Goal: Task Accomplishment & Management: Use online tool/utility

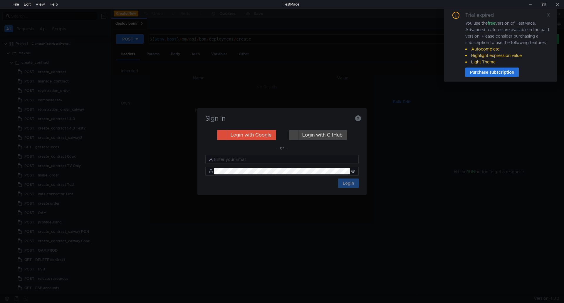
click at [353, 118] on h3 "Sign in" at bounding box center [281, 118] width 155 height 7
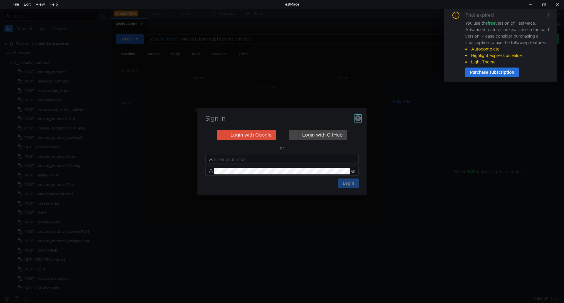
click at [357, 118] on icon "button" at bounding box center [358, 118] width 6 height 6
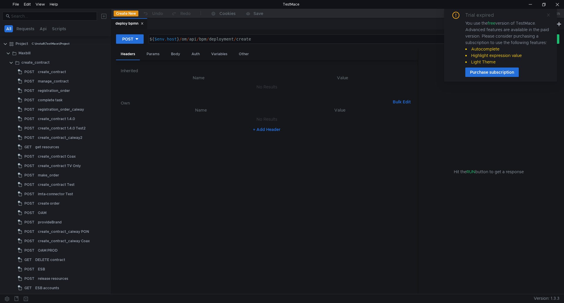
click at [547, 14] on icon at bounding box center [548, 15] width 3 height 3
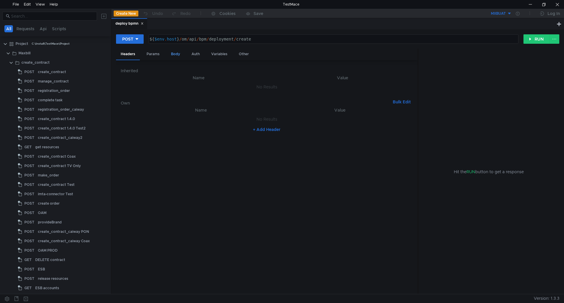
click at [175, 53] on div "Body" at bounding box center [175, 54] width 19 height 11
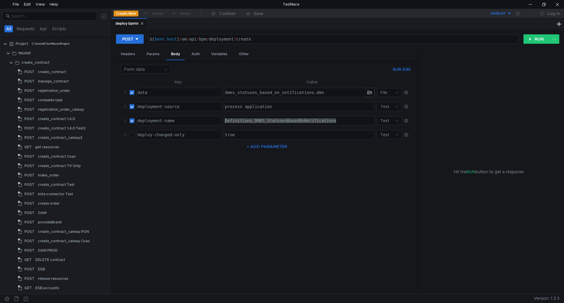
drag, startPoint x: 340, startPoint y: 121, endPoint x: 201, endPoint y: 121, distance: 138.9
click at [201, 121] on tr "deployment-name ההההההההההההההההההההההההההההההההההההההההההההההההההההההההההההההה…" at bounding box center [267, 121] width 292 height 14
paste textarea "09u8oay"
click at [369, 91] on button "button" at bounding box center [369, 92] width 9 height 9
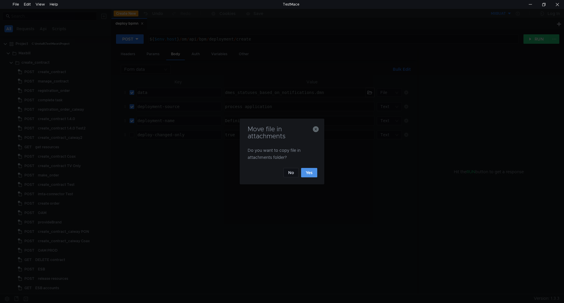
click at [312, 173] on button "Yes" at bounding box center [309, 172] width 16 height 9
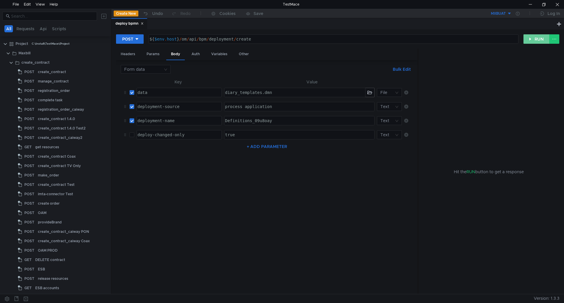
click at [535, 38] on button "RUN" at bounding box center [536, 38] width 26 height 9
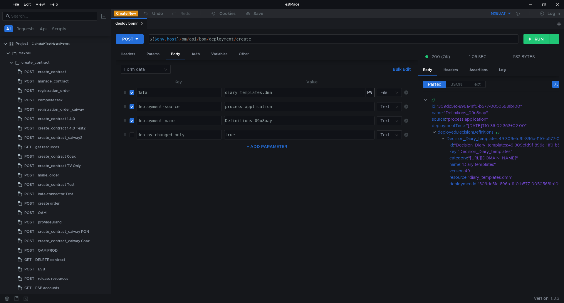
click at [288, 118] on div "Definitions_09u8oay" at bounding box center [299, 120] width 150 height 9
drag, startPoint x: 288, startPoint y: 119, endPoint x: 199, endPoint y: 120, distance: 89.3
click at [199, 120] on tr "deployment-name ההההההההההההההההההההההההההההההההההההההההההההההההההההההההההההההה…" at bounding box center [267, 121] width 292 height 14
paste textarea "Registration_Order_Actions"
click at [369, 93] on button "button" at bounding box center [369, 92] width 9 height 9
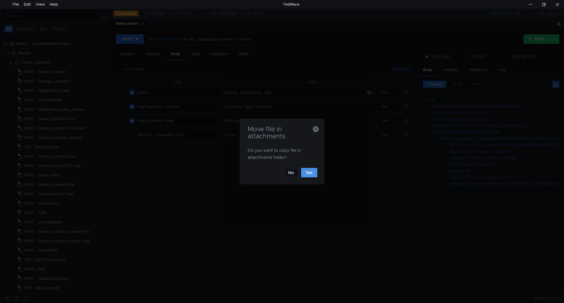
click at [307, 173] on button "Yes" at bounding box center [309, 172] width 16 height 9
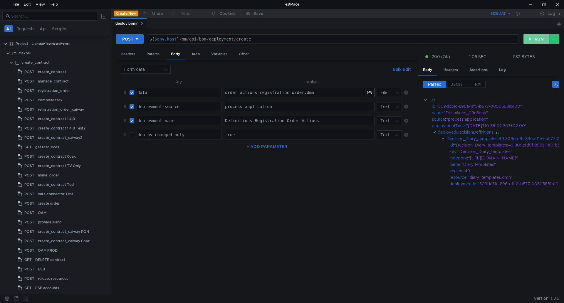
click at [536, 40] on button "RUN" at bounding box center [536, 38] width 26 height 9
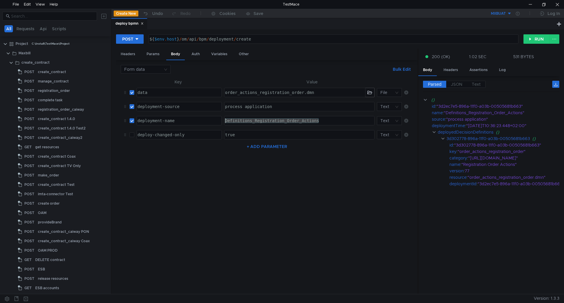
drag, startPoint x: 309, startPoint y: 122, endPoint x: 213, endPoint y: 121, distance: 95.8
click at [213, 121] on tr "deployment-name ההההההההההההההההההההההההההההההההההההההההההההההההההההההההההההההה…" at bounding box center [267, 121] width 292 height 14
paste textarea "Registration Order"
click at [368, 89] on button "button" at bounding box center [369, 92] width 9 height 9
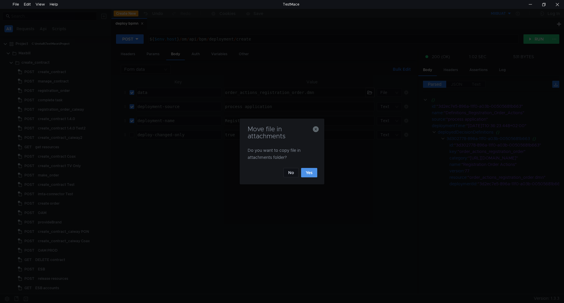
click at [310, 175] on button "Yes" at bounding box center [309, 172] width 16 height 9
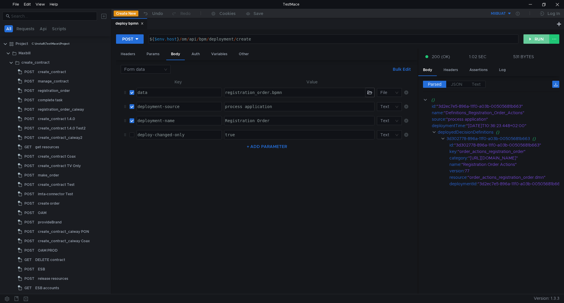
click at [538, 40] on button "RUN" at bounding box center [536, 38] width 26 height 9
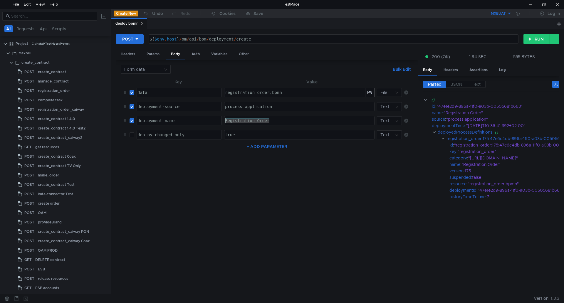
drag, startPoint x: 276, startPoint y: 122, endPoint x: 218, endPoint y: 123, distance: 57.9
click at [218, 123] on tr "deployment-name ההההההההההההההההההההההההההההההההההההההההההההההההההההההההההההההה…" at bounding box center [267, 121] width 292 height 14
paste textarea "Definitions_1ygak0n"
type textarea "Definitions_1ygak0n"
click at [369, 92] on button "button" at bounding box center [369, 92] width 9 height 9
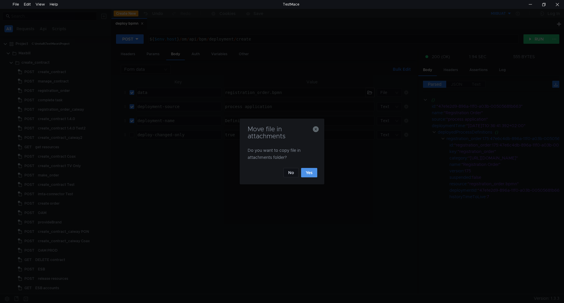
drag, startPoint x: 308, startPoint y: 174, endPoint x: 178, endPoint y: 64, distance: 169.6
click at [308, 174] on button "Yes" at bounding box center [309, 172] width 16 height 9
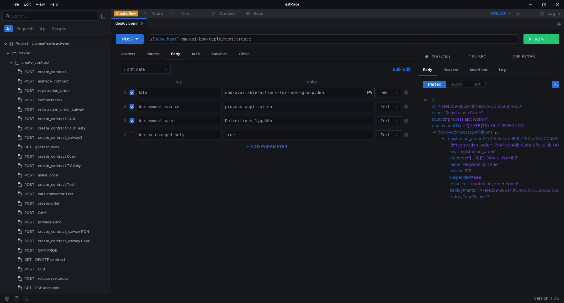
click at [184, 40] on div "${ $env . host } / om / api / bpm / deployment / create" at bounding box center [332, 44] width 369 height 14
type textarea "${$[DOMAIN_NAME]}/crm/api/bpm/deployment/create"
click at [535, 39] on button "RUN" at bounding box center [536, 38] width 26 height 9
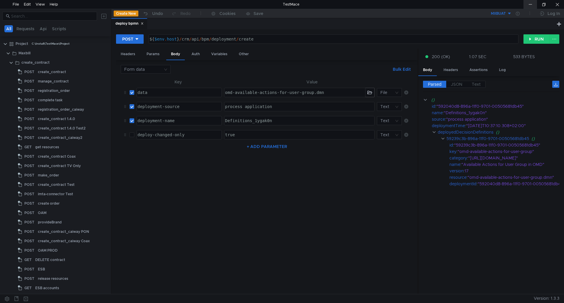
click at [530, 3] on div at bounding box center [530, 4] width 14 height 9
